Goal: Entertainment & Leisure: Consume media (video, audio)

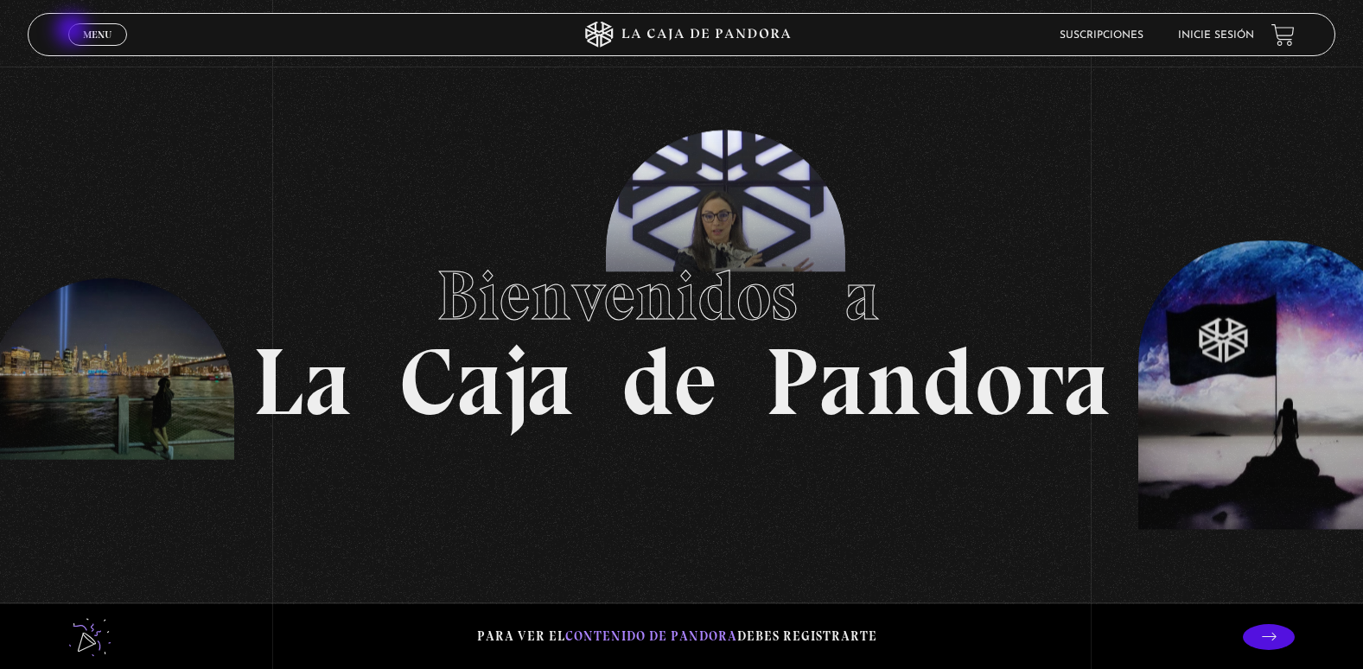
click at [73, 31] on link "Menu Cerrar" at bounding box center [97, 34] width 59 height 22
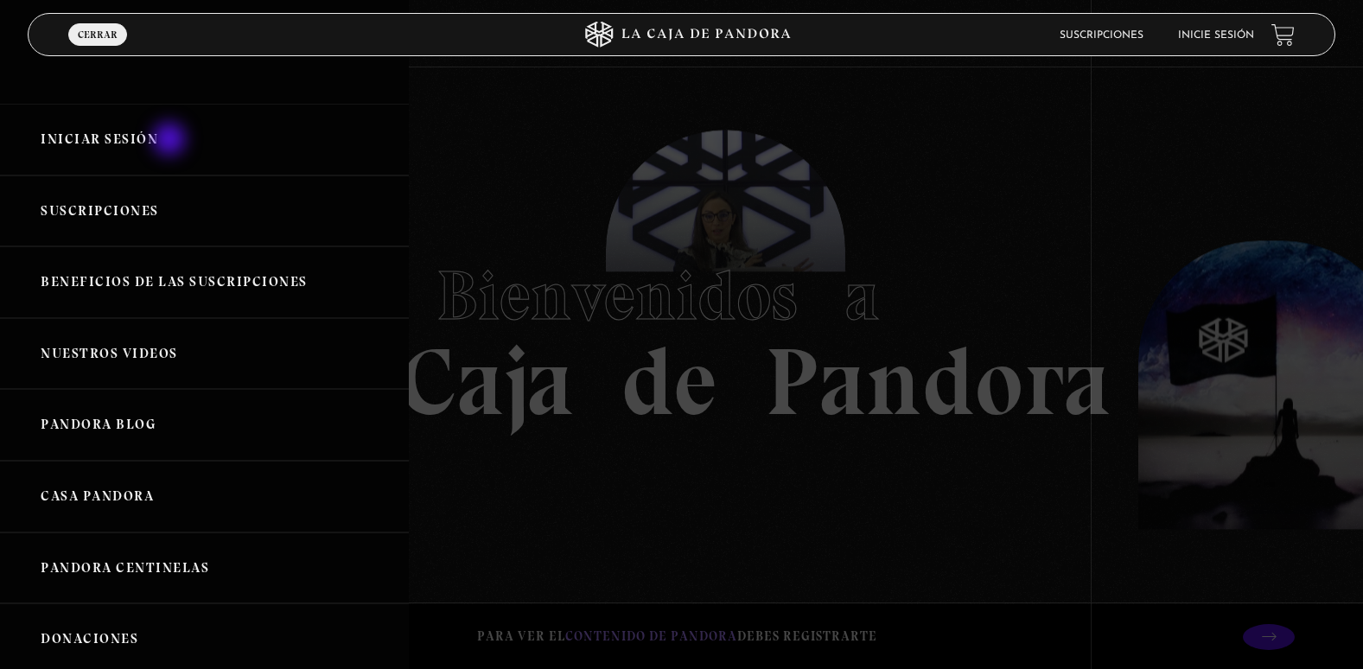
click at [171, 141] on link "Iniciar Sesión" at bounding box center [204, 140] width 409 height 72
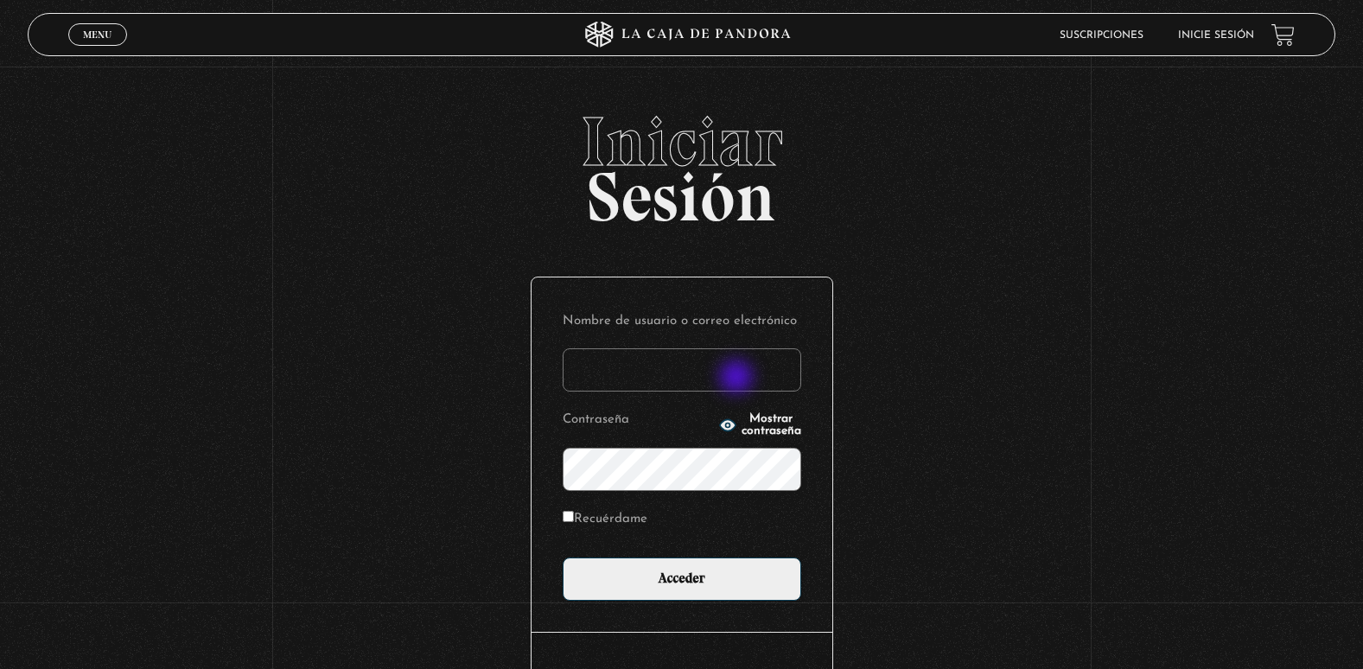
click at [737, 379] on input "Nombre de usuario o correo electrónico" at bounding box center [682, 369] width 239 height 43
type input "adriana.castillo071083@gmail.com"
click at [563, 558] on input "Acceder" at bounding box center [682, 579] width 239 height 43
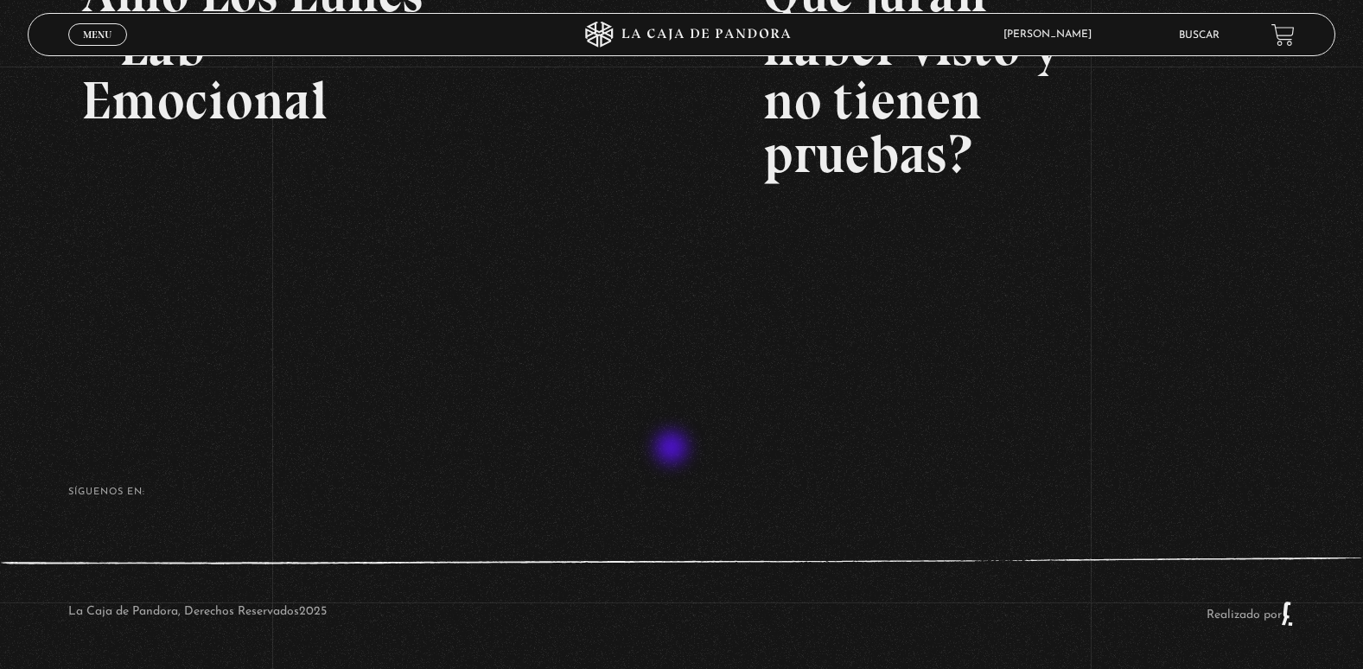
scroll to position [388, 0]
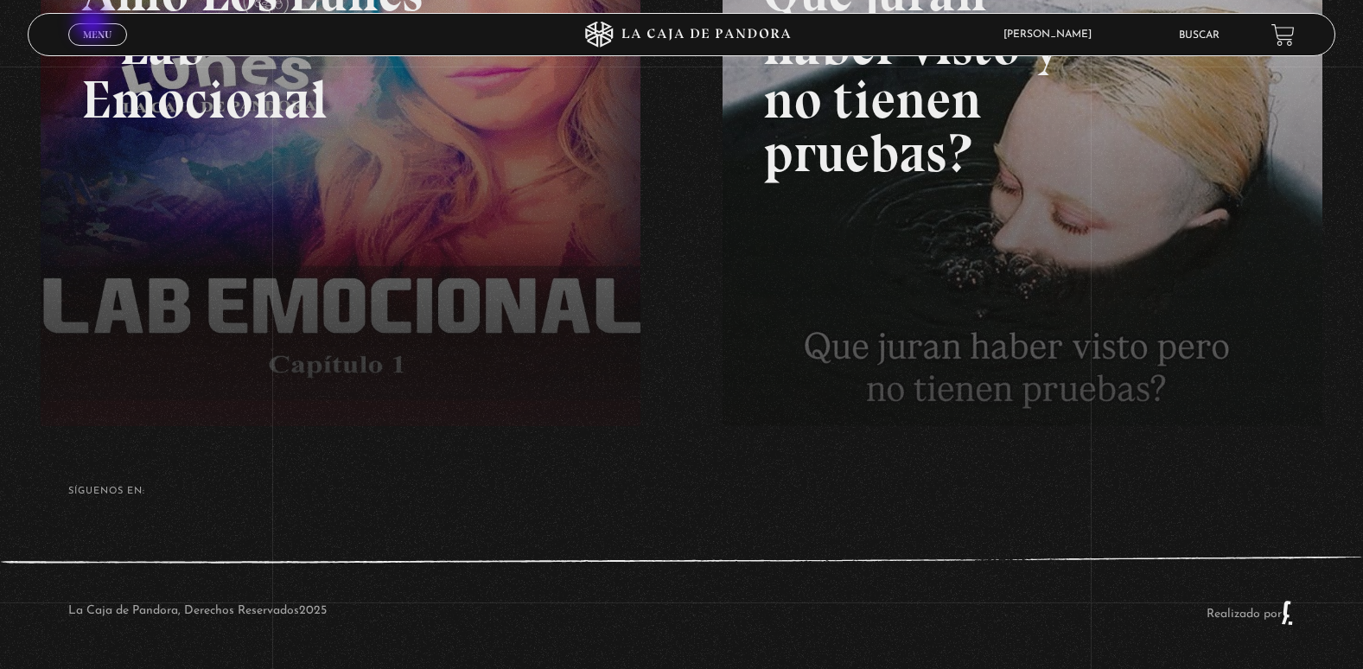
click at [94, 25] on link "Menu Cerrar" at bounding box center [97, 34] width 59 height 22
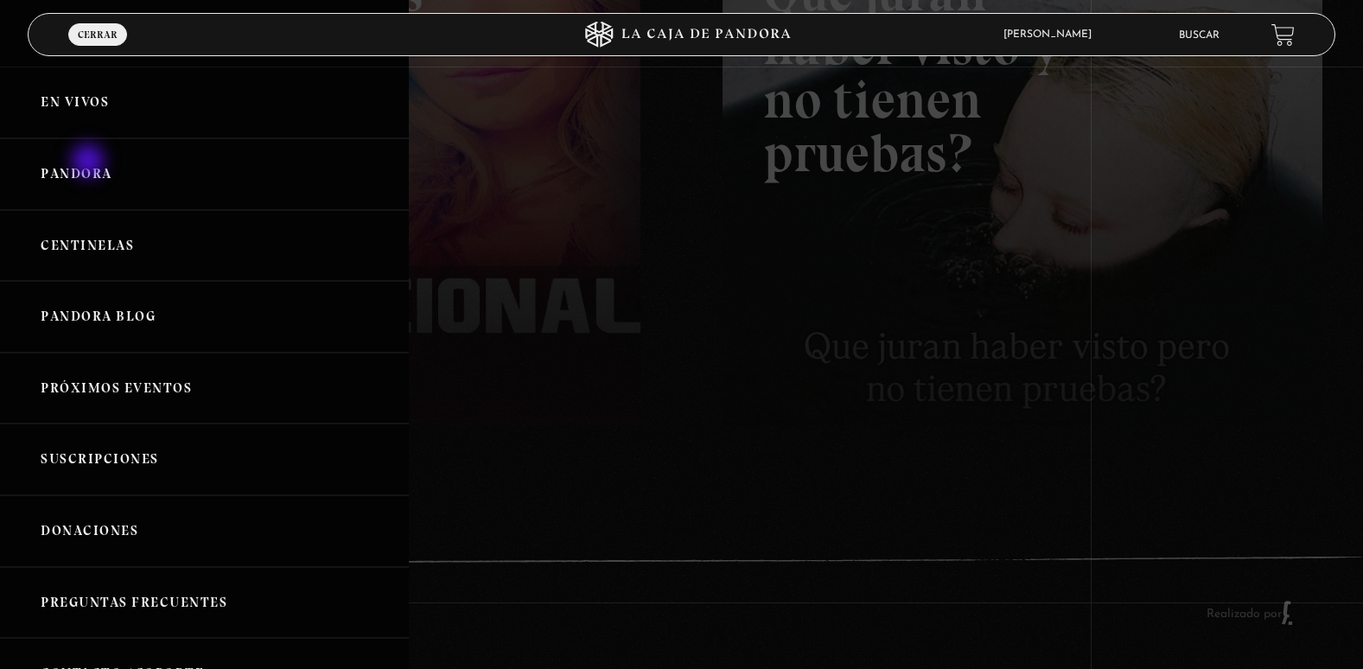
click at [89, 164] on link "Pandora" at bounding box center [204, 174] width 409 height 72
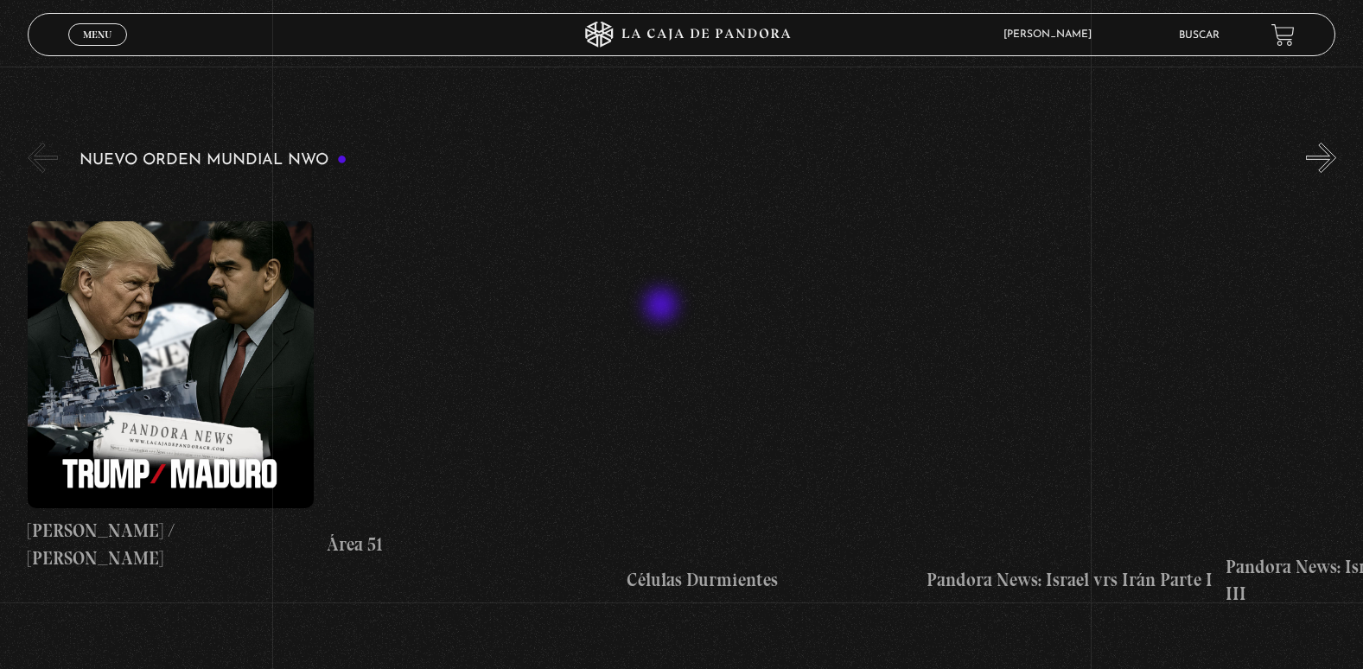
scroll to position [259, 0]
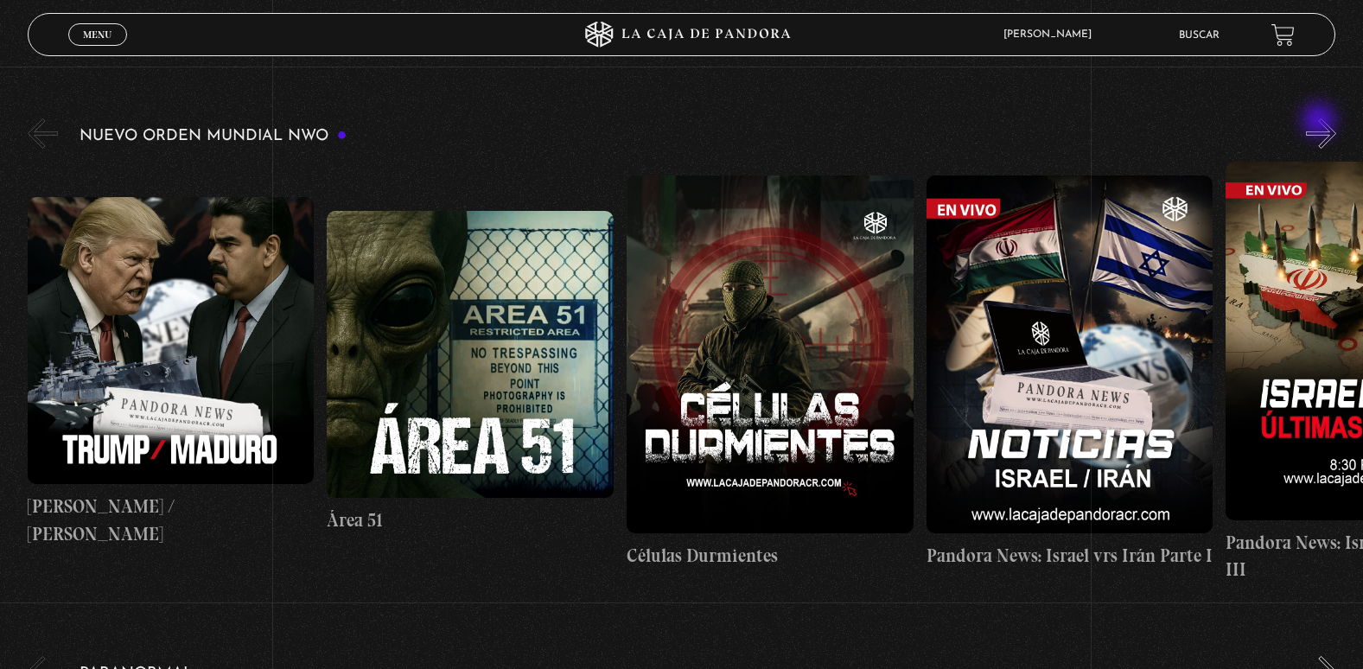
click at [1321, 122] on button "»" at bounding box center [1321, 133] width 30 height 30
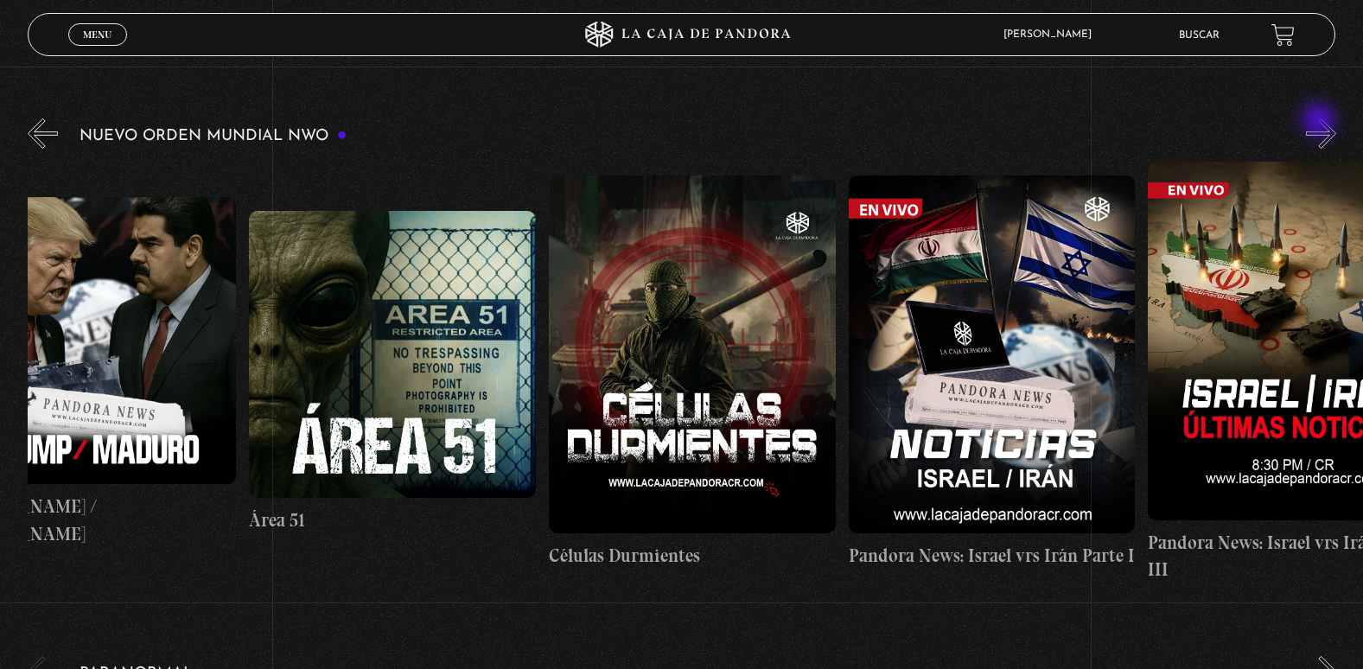
click at [1321, 122] on button "»" at bounding box center [1321, 133] width 30 height 30
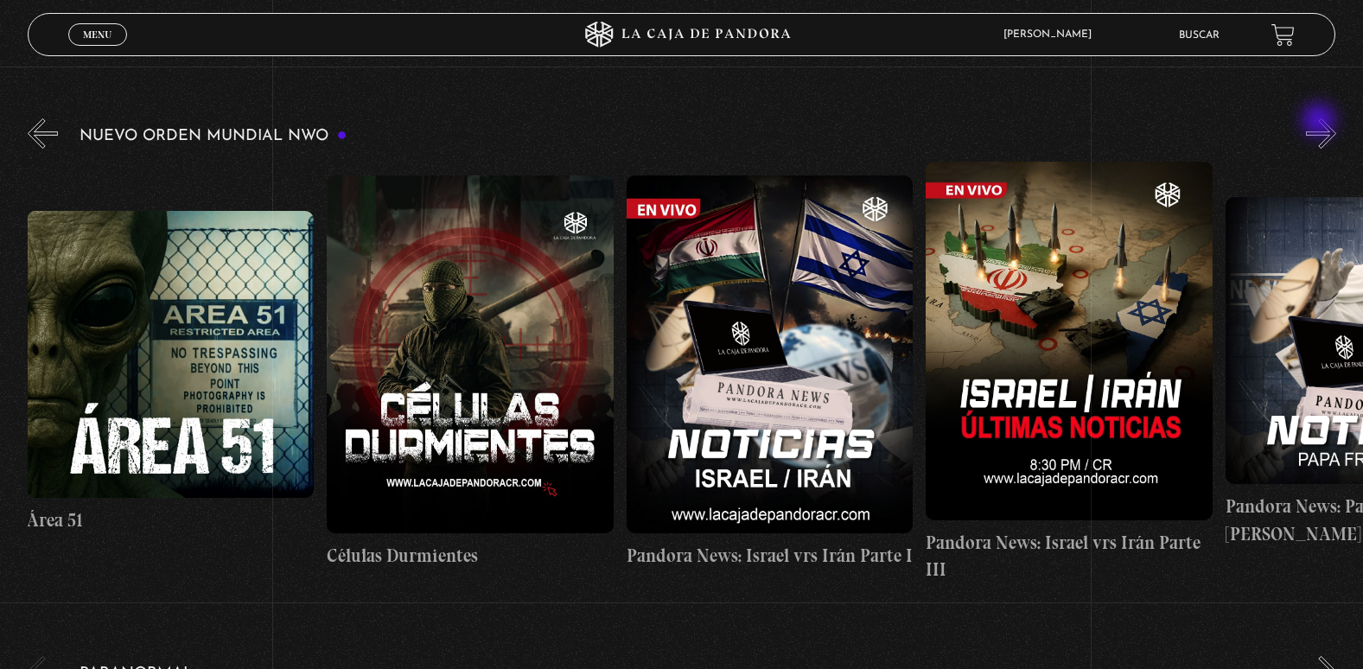
click at [1321, 122] on button "»" at bounding box center [1321, 133] width 30 height 30
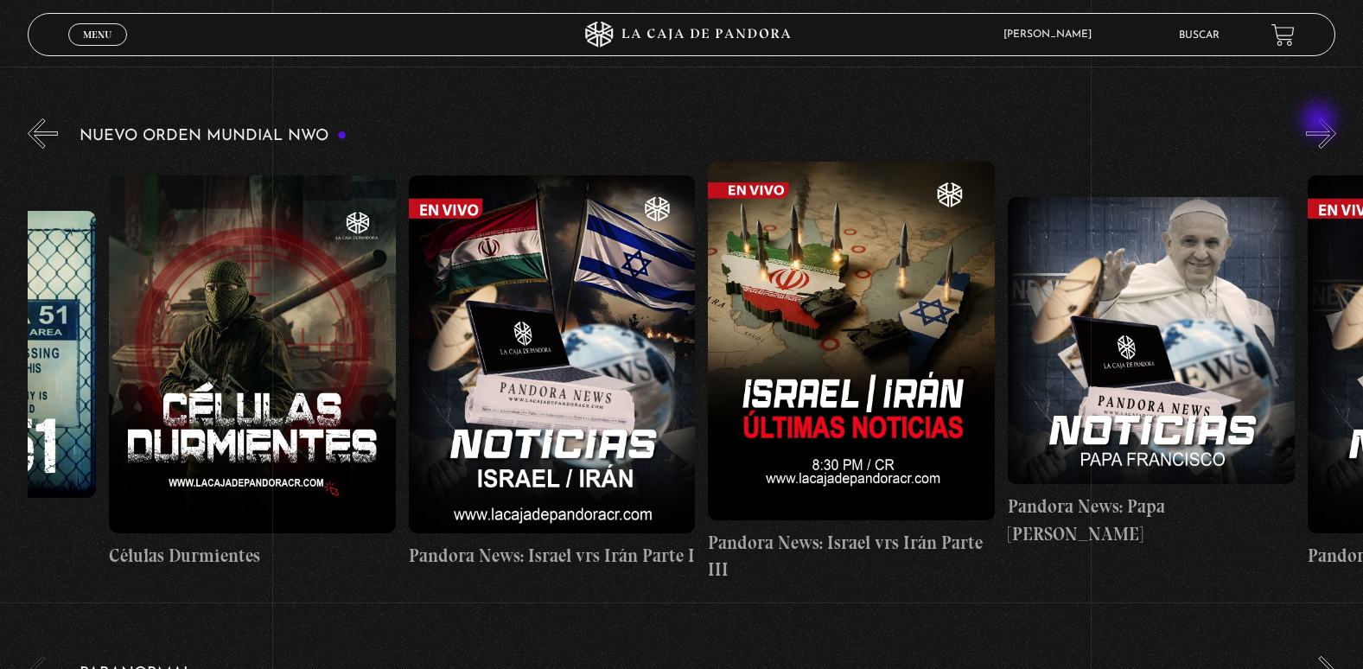
click at [1321, 122] on button "»" at bounding box center [1321, 133] width 30 height 30
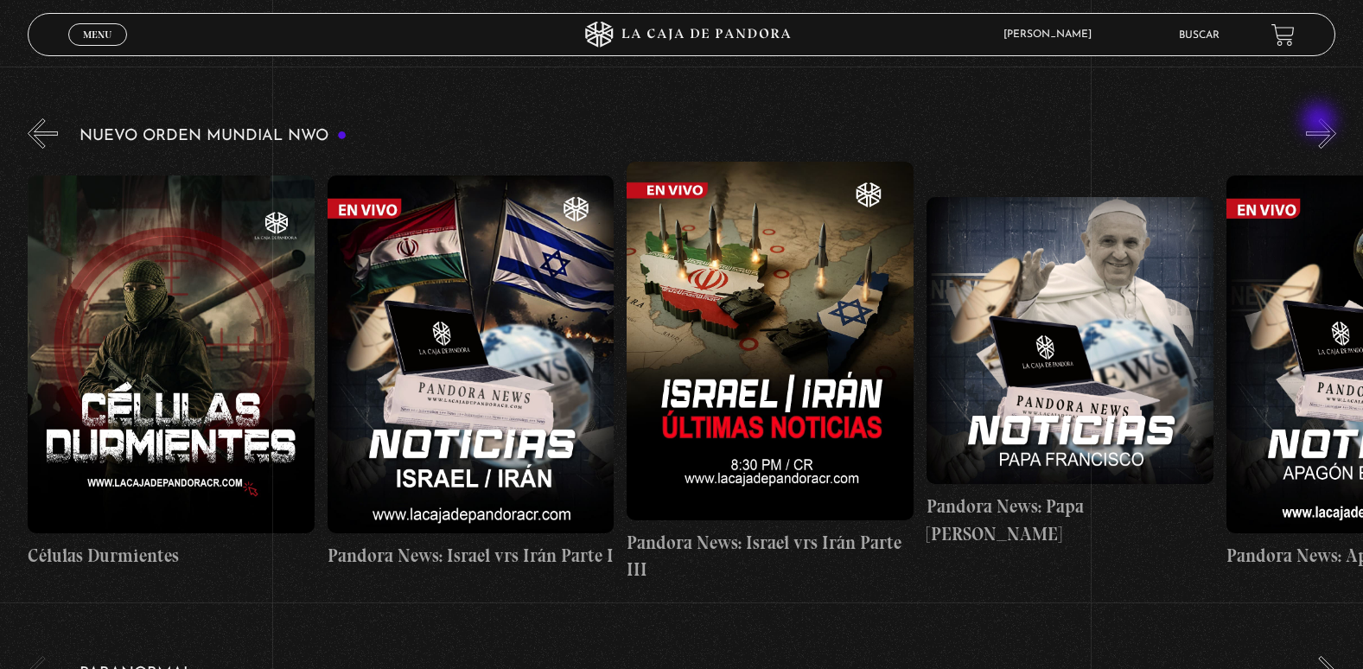
click at [1321, 122] on button "»" at bounding box center [1321, 133] width 30 height 30
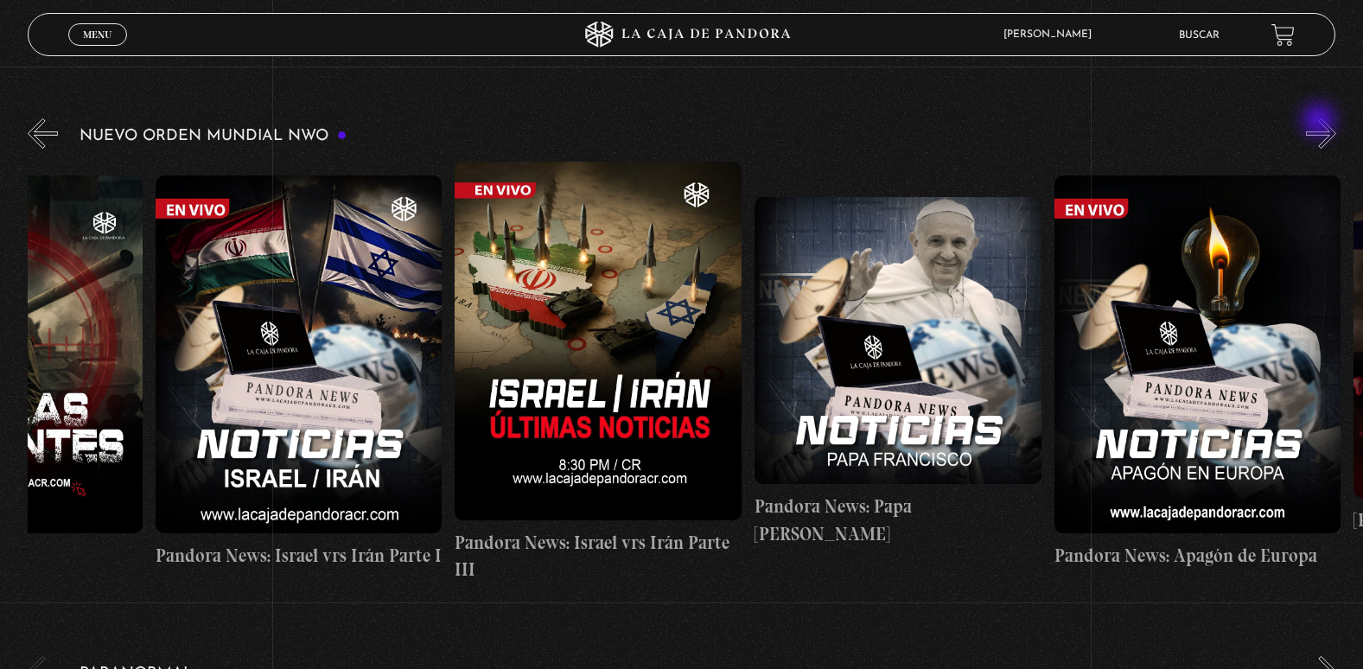
click at [1321, 122] on button "»" at bounding box center [1321, 133] width 30 height 30
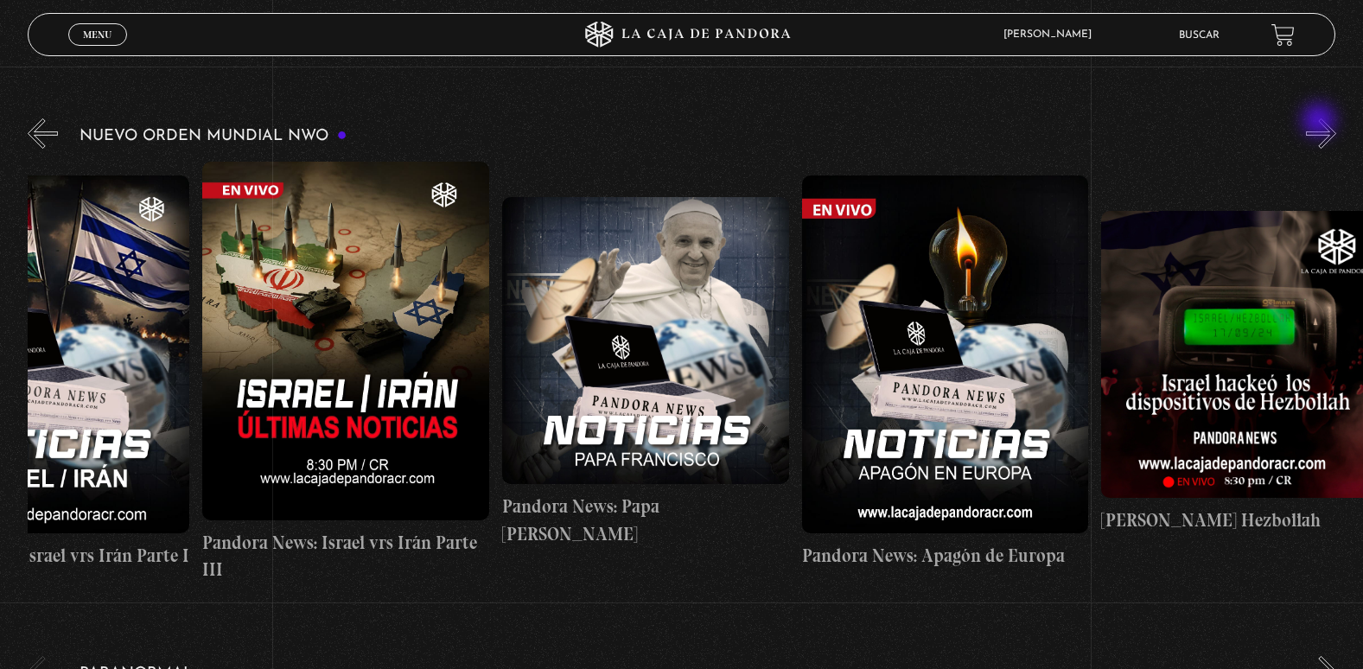
click at [1321, 122] on button "»" at bounding box center [1321, 133] width 30 height 30
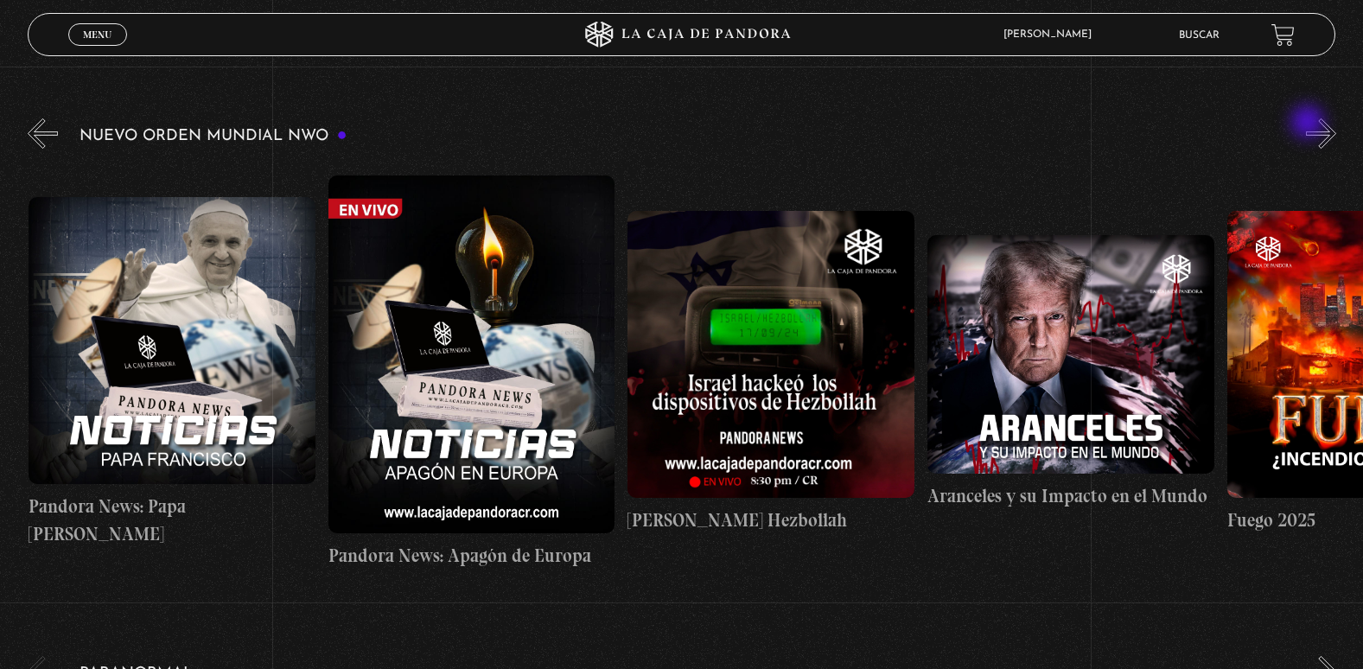
scroll to position [0, 1498]
click at [1310, 124] on div "Nuevo Orden Mundial NWO 2023" at bounding box center [696, 349] width 1336 height 469
click at [1329, 122] on button "»" at bounding box center [1321, 133] width 30 height 30
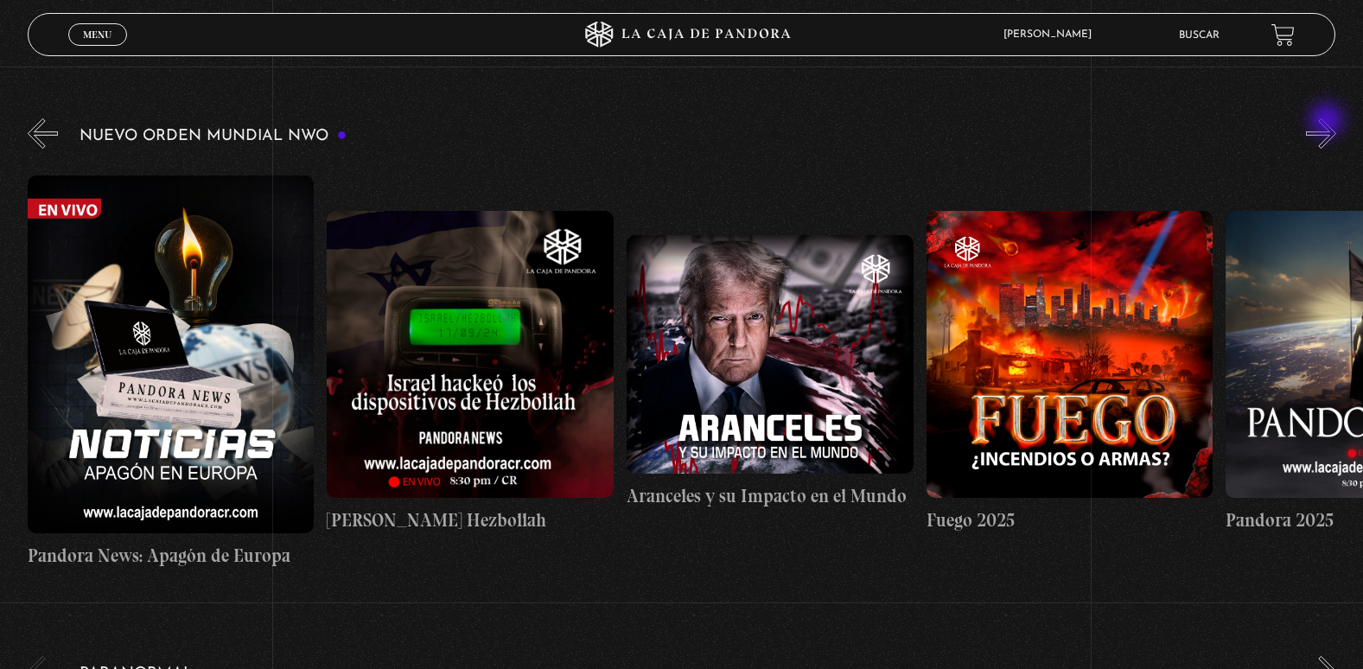
click at [1329, 122] on button "»" at bounding box center [1321, 133] width 30 height 30
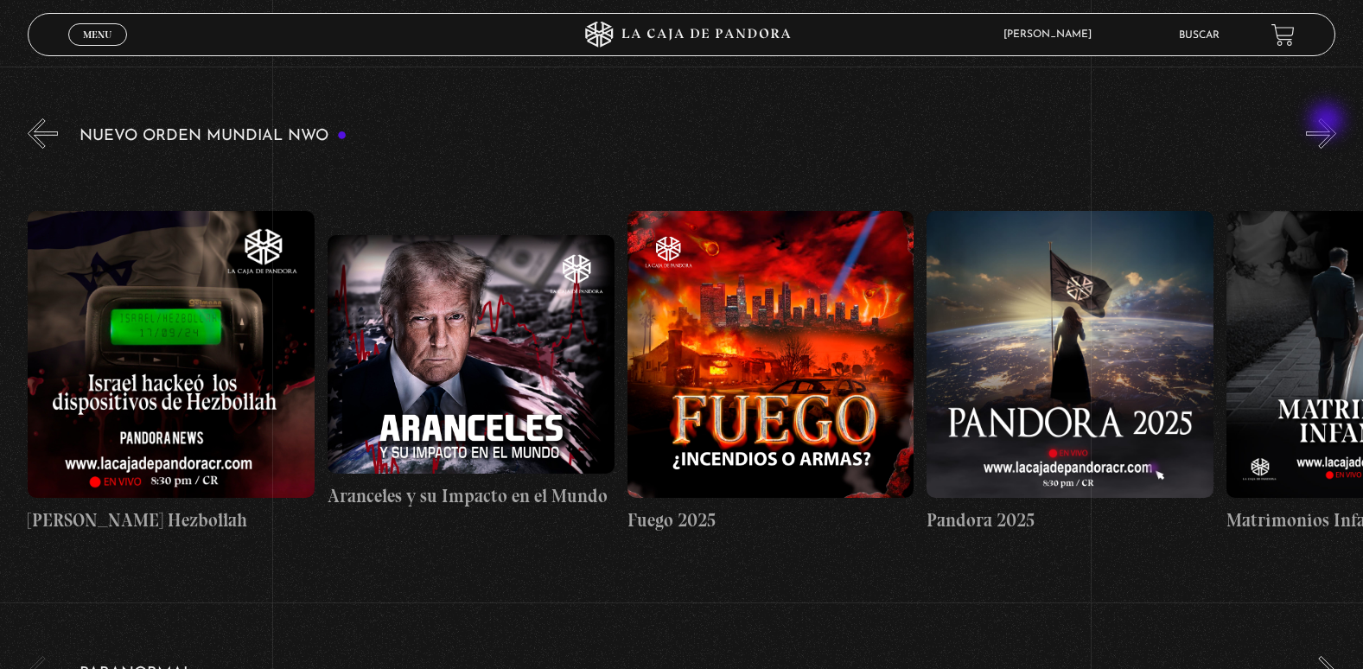
scroll to position [0, 2098]
click at [1329, 122] on button "»" at bounding box center [1321, 133] width 30 height 30
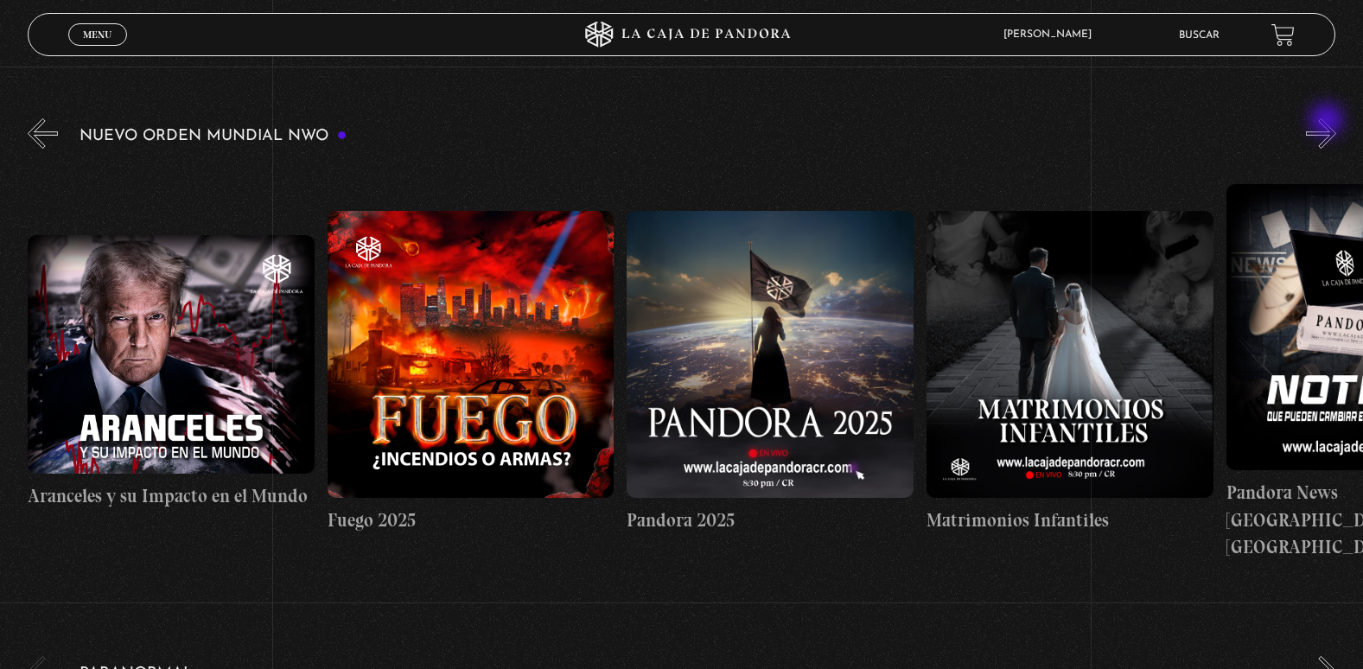
click at [1329, 122] on button "»" at bounding box center [1321, 133] width 30 height 30
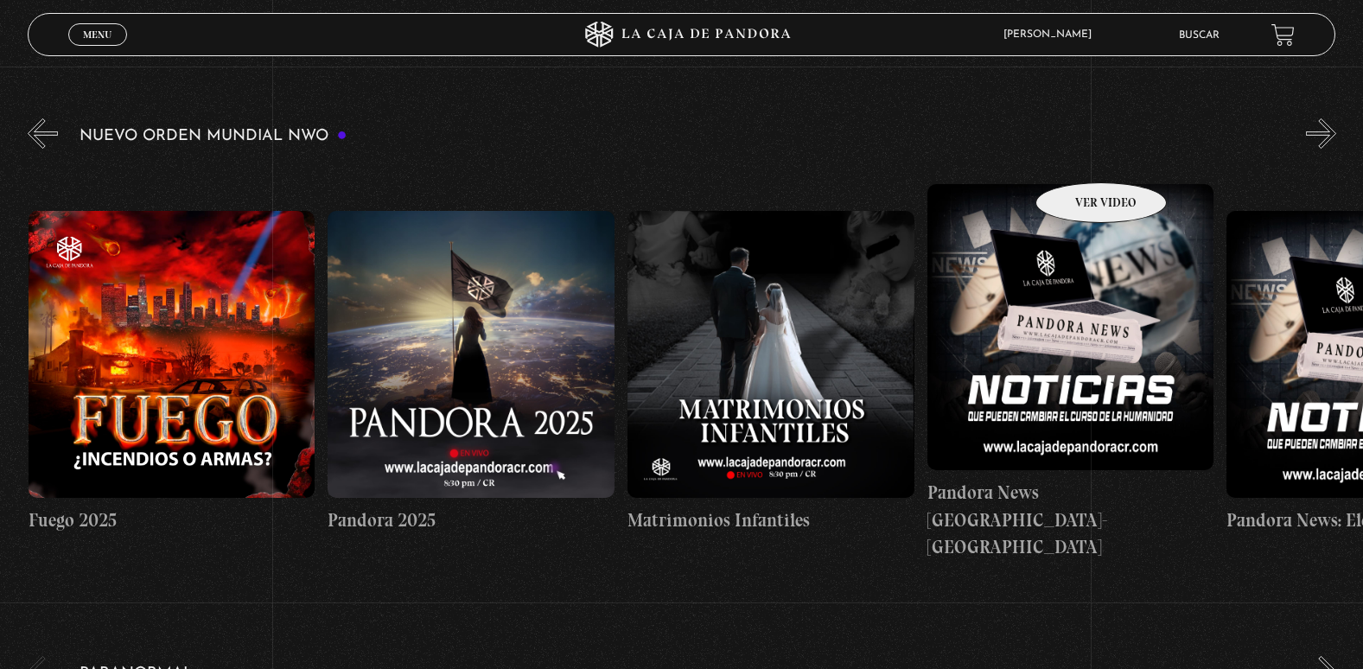
scroll to position [0, 2697]
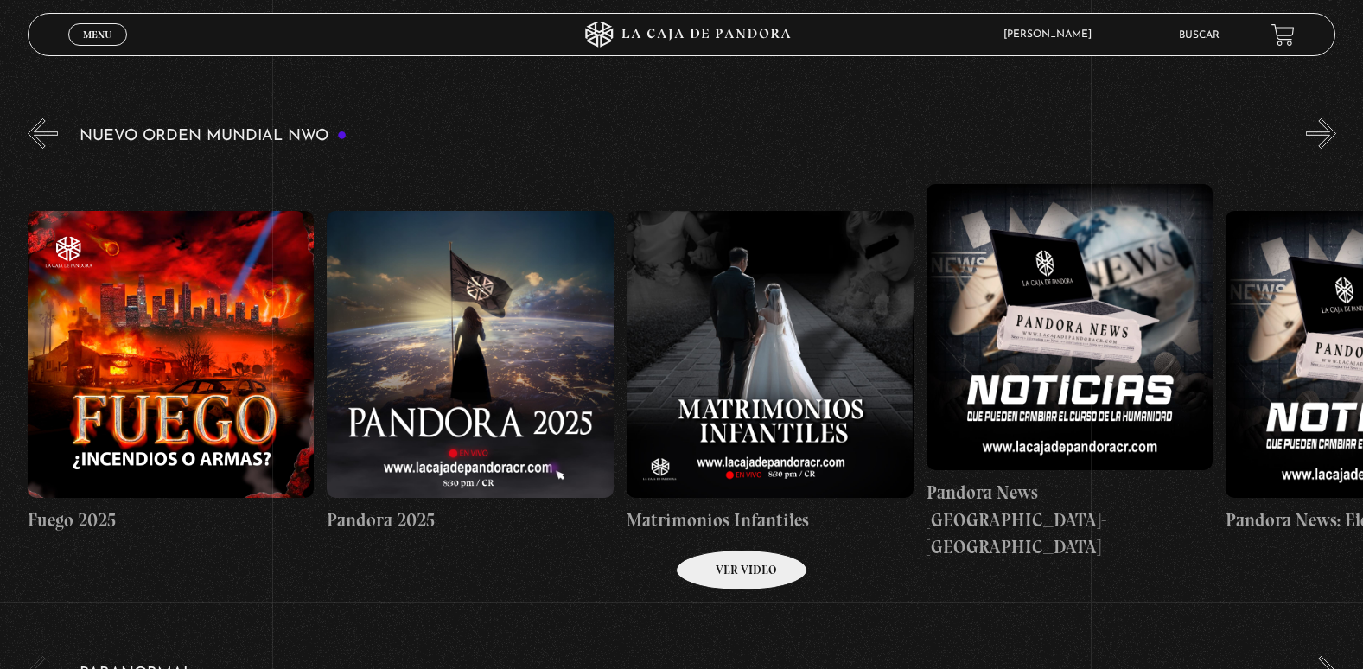
click at [719, 524] on h4 "Matrimonios Infantiles" at bounding box center [770, 521] width 287 height 28
click at [724, 515] on h4 "Matrimonios Infantiles" at bounding box center [770, 521] width 287 height 28
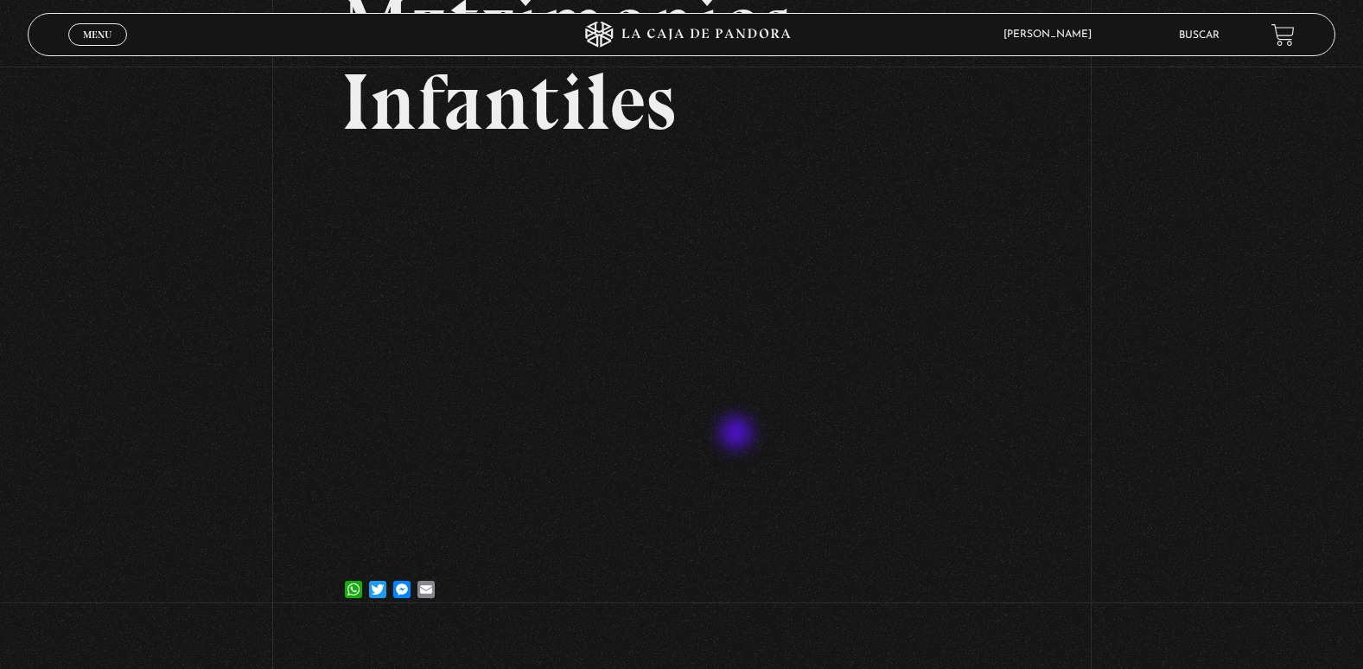
scroll to position [259, 0]
